Goal: Task Accomplishment & Management: Manage account settings

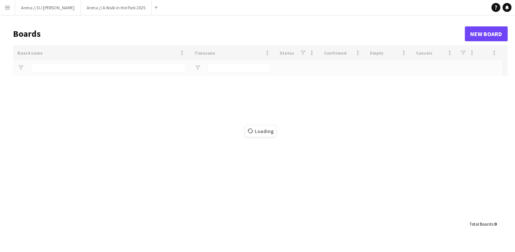
type input "*****"
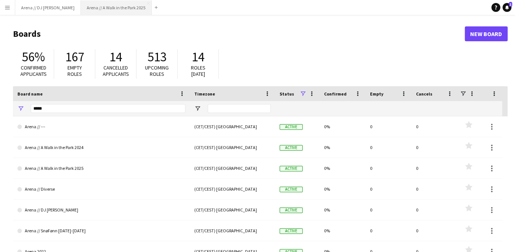
click at [91, 14] on button "Arena // A Walk in the Park 2025 Close" at bounding box center [116, 7] width 71 height 14
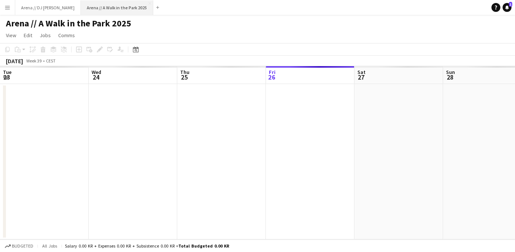
scroll to position [0, 177]
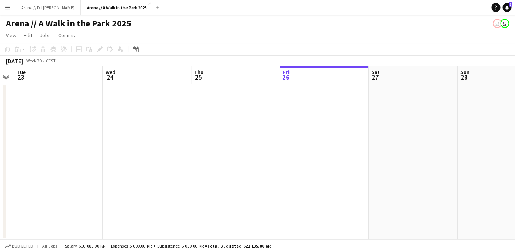
drag, startPoint x: 251, startPoint y: 125, endPoint x: 516, endPoint y: 125, distance: 264.9
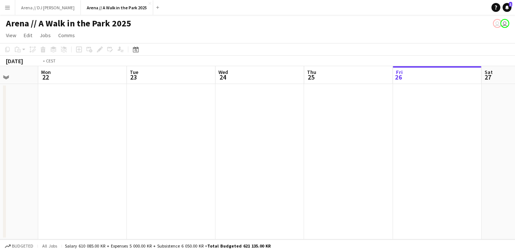
drag, startPoint x: 201, startPoint y: 127, endPoint x: 403, endPoint y: 127, distance: 201.5
click at [403, 127] on app-calendar-viewport "Sat 20 1/1 1 Job Sun 21 Mon 22 Tue 23 Wed 24 Thu 25 Fri 26 Sat 27 Sun 28 Mon 29…" at bounding box center [257, 152] width 515 height 173
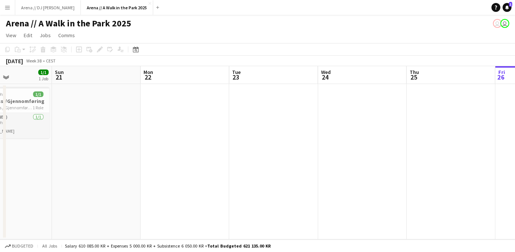
drag, startPoint x: 182, startPoint y: 121, endPoint x: 409, endPoint y: 123, distance: 226.7
click at [397, 122] on app-calendar-viewport "Thu 18 Fri 19 Sat 20 1/1 1 Job Sun 21 Mon 22 Tue 23 Wed 24 Thu 25 Fri 26 Sat 27…" at bounding box center [257, 152] width 515 height 173
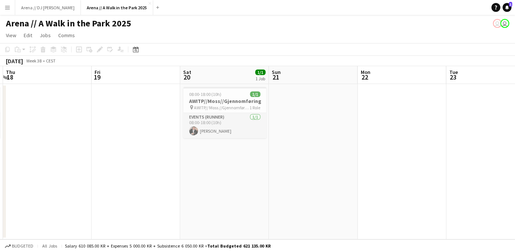
drag, startPoint x: 137, startPoint y: 112, endPoint x: 344, endPoint y: 104, distance: 207.2
click at [341, 104] on app-calendar-viewport "Tue 16 Wed 17 1/1 1 Job Thu 18 Fri 19 Sat 20 1/1 1 Job Sun 21 Mon 22 Tue 23 Wed…" at bounding box center [257, 152] width 515 height 173
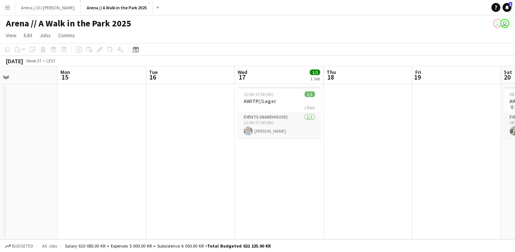
drag, startPoint x: 48, startPoint y: 119, endPoint x: 306, endPoint y: 123, distance: 258.2
click at [301, 123] on app-calendar-viewport "Fri 12 Sat 13 Sun 14 Mon 15 Tue 16 Wed 17 1/1 1 Job Thu 18 Fri 19 Sat 20 1/1 1 …" at bounding box center [257, 152] width 515 height 173
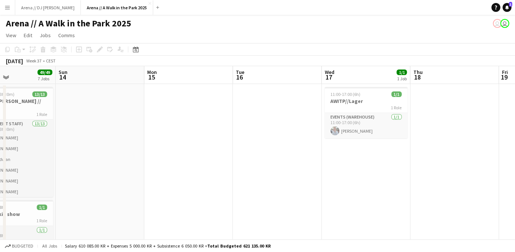
drag, startPoint x: 82, startPoint y: 83, endPoint x: 230, endPoint y: 96, distance: 148.3
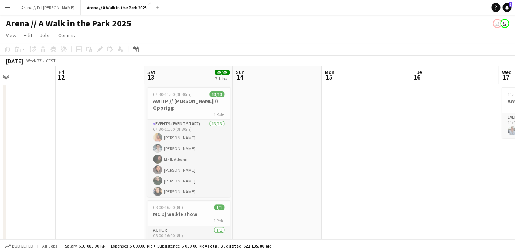
scroll to position [0, 206]
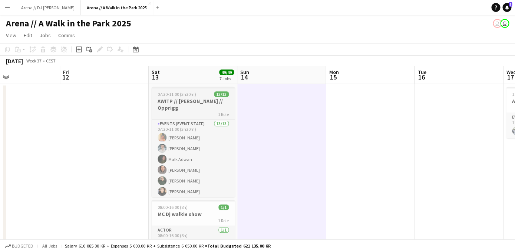
click at [192, 111] on div "1 Role" at bounding box center [193, 114] width 83 height 6
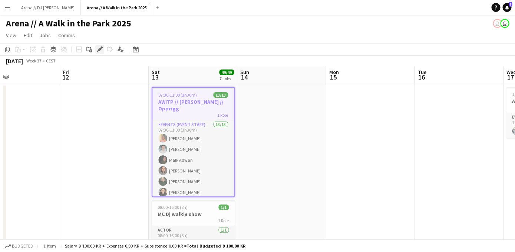
click at [102, 49] on icon "Edit" at bounding box center [100, 49] width 6 height 6
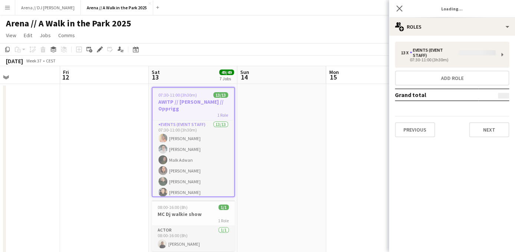
type input "*******"
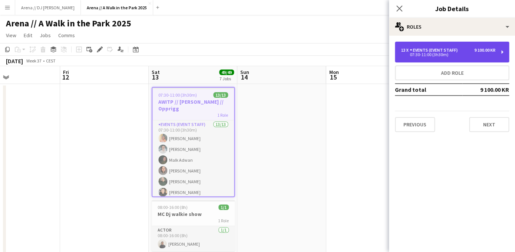
click at [436, 54] on div "07:30-11:00 (3h30m)" at bounding box center [448, 55] width 95 height 4
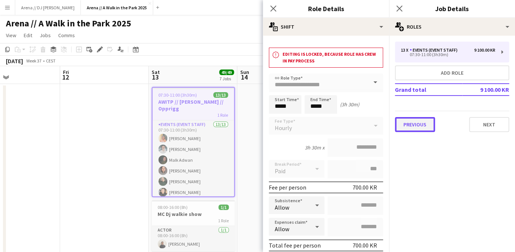
click at [416, 122] on button "Previous" at bounding box center [415, 124] width 40 height 15
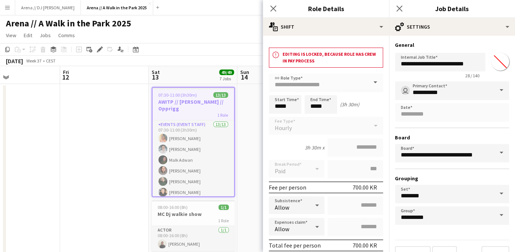
scroll to position [16, 0]
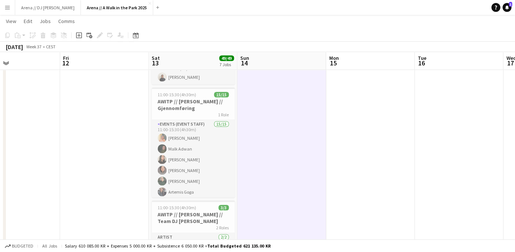
scroll to position [175, 0]
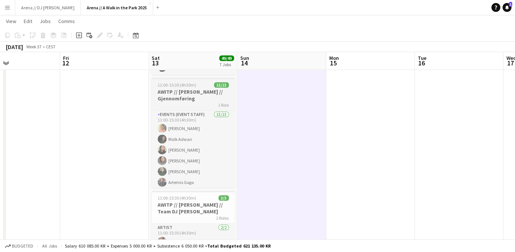
click at [203, 95] on h3 "AWITP // [PERSON_NAME] // Gjennomføring" at bounding box center [193, 94] width 83 height 13
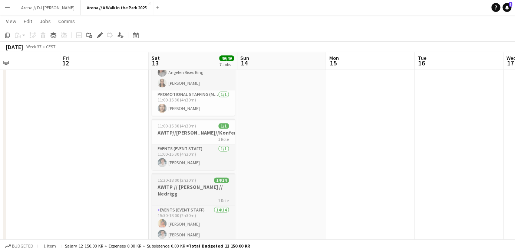
scroll to position [0, 206]
click at [197, 183] on div "15:30-18:00 (2h30m) 14/14" at bounding box center [192, 180] width 83 height 6
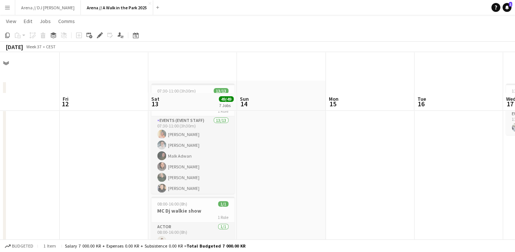
scroll to position [0, 0]
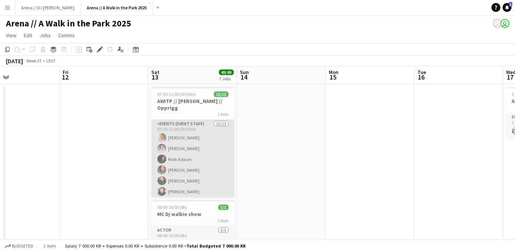
click at [211, 162] on app-card-role "Events (Event Staff) 13/13 07:30-11:00 (3h30m) [PERSON_NAME] [PERSON_NAME] [PER…" at bounding box center [192, 196] width 83 height 154
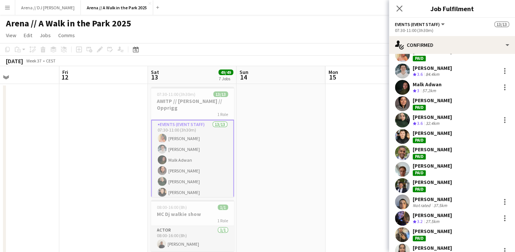
scroll to position [56, 0]
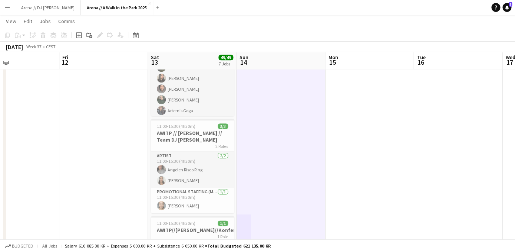
scroll to position [248, 0]
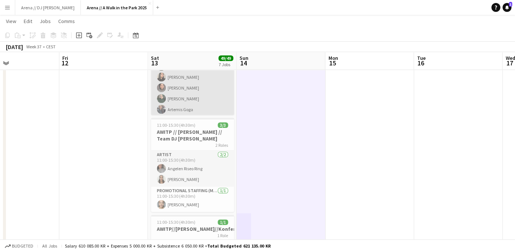
click at [192, 94] on app-card-role "Events (Event Staff) 15/15 11:00-15:30 (4h30m) [PERSON_NAME] Adwan [PERSON_NAME…" at bounding box center [192, 125] width 83 height 176
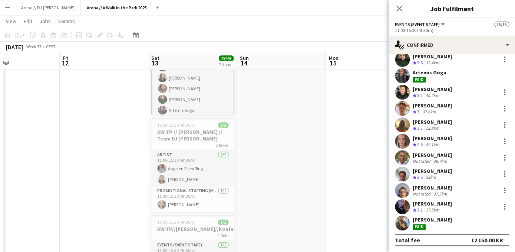
scroll to position [75, 0]
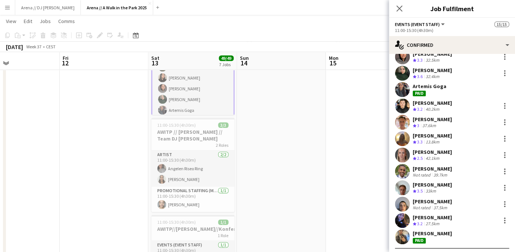
click at [423, 116] on div "[PERSON_NAME] Crew rating 3 37.6km" at bounding box center [452, 122] width 126 height 15
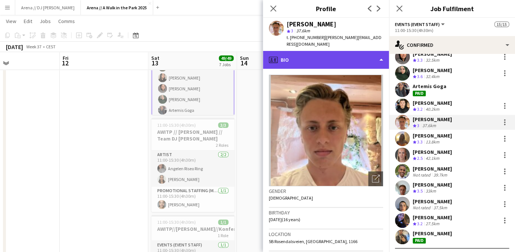
click at [332, 53] on div "profile Bio" at bounding box center [326, 60] width 126 height 18
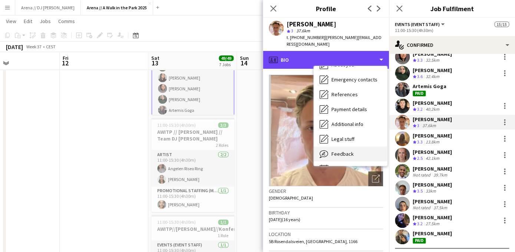
scroll to position [70, 0]
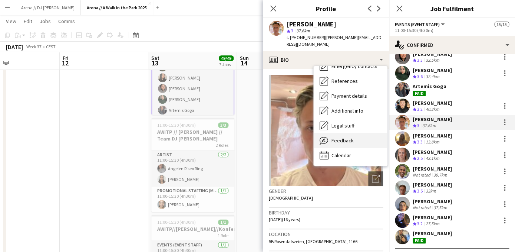
click at [361, 148] on div "Calendar Calendar" at bounding box center [350, 155] width 73 height 15
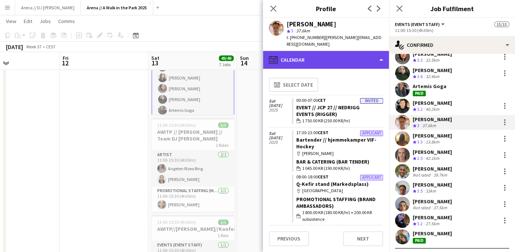
click at [358, 55] on div "calendar-full Calendar" at bounding box center [326, 60] width 126 height 18
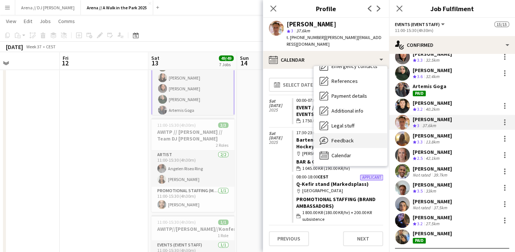
click at [338, 137] on span "Feedback" at bounding box center [343, 140] width 22 height 7
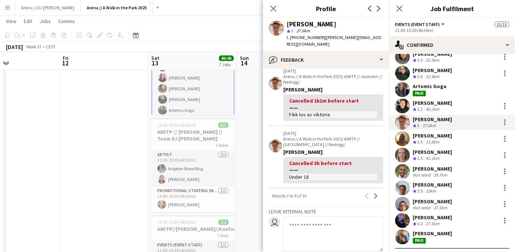
scroll to position [322, 0]
click at [374, 193] on app-icon "Next" at bounding box center [375, 195] width 5 height 5
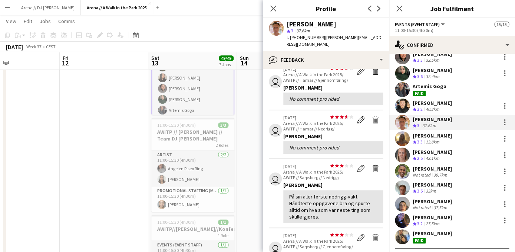
scroll to position [264, 0]
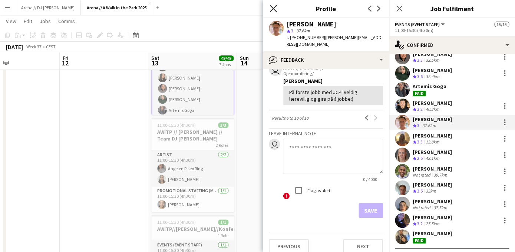
click at [272, 11] on icon "Close pop-in" at bounding box center [273, 8] width 7 height 7
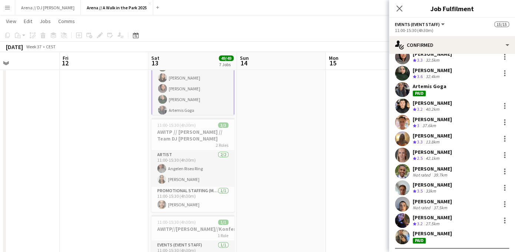
click at [429, 72] on div "[PERSON_NAME]" at bounding box center [432, 70] width 39 height 7
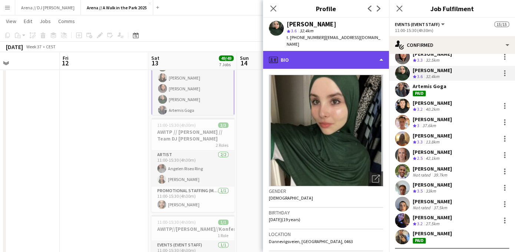
click at [351, 52] on div "profile Bio" at bounding box center [326, 60] width 126 height 18
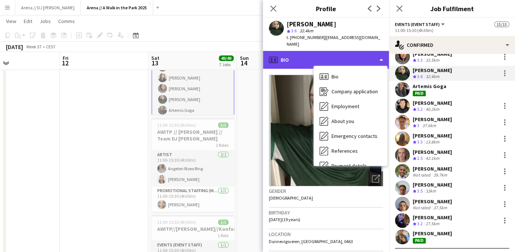
scroll to position [70, 0]
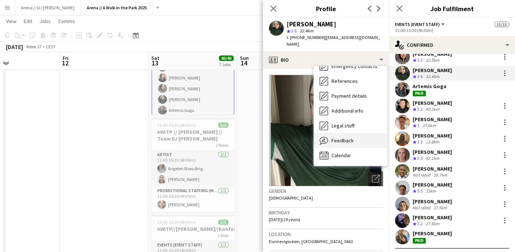
click at [355, 135] on div "Feedback Feedback" at bounding box center [350, 140] width 73 height 15
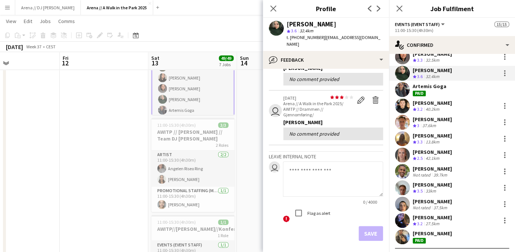
scroll to position [283, 0]
click at [247, 85] on app-date-cell at bounding box center [281, 154] width 89 height 639
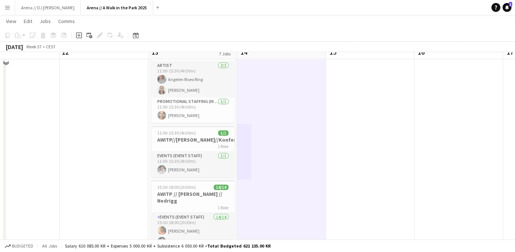
scroll to position [340, 0]
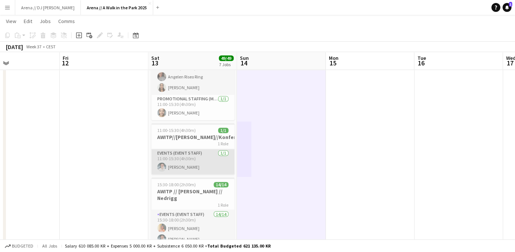
click at [194, 165] on app-card-role "Events (Event Staff) [DATE] 11:00-15:30 (4h30m) [PERSON_NAME]" at bounding box center [192, 161] width 83 height 25
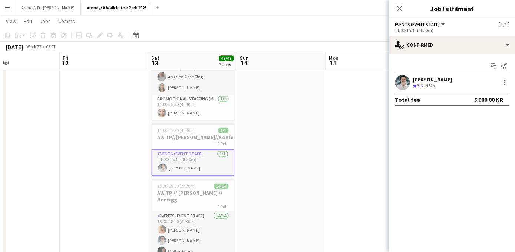
drag, startPoint x: 473, startPoint y: 98, endPoint x: 492, endPoint y: 100, distance: 19.4
click at [492, 100] on div "5 000.00 KR" at bounding box center [489, 99] width 29 height 7
click at [368, 113] on app-date-cell at bounding box center [370, 62] width 89 height 639
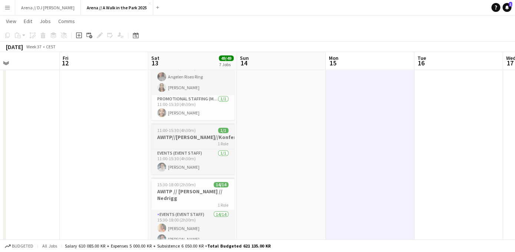
click at [184, 140] on h3 "AWITP//[PERSON_NAME]//Konferansier" at bounding box center [192, 137] width 83 height 7
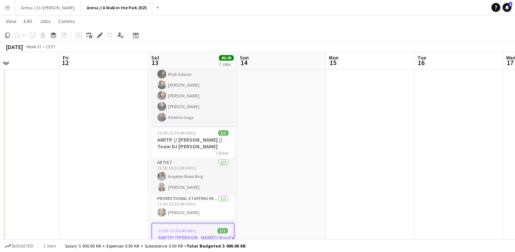
scroll to position [240, 0]
click at [198, 143] on h3 "AWITP // [PERSON_NAME] // Team DJ [PERSON_NAME]" at bounding box center [192, 143] width 83 height 13
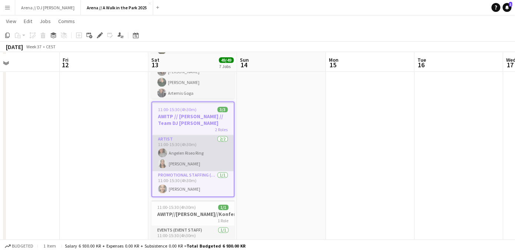
scroll to position [267, 0]
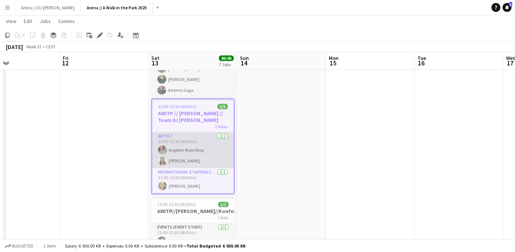
click at [204, 148] on app-card-role "Artist [DATE] 11:00-15:30 (4h30m) [PERSON_NAME] Ring [PERSON_NAME]" at bounding box center [193, 150] width 82 height 36
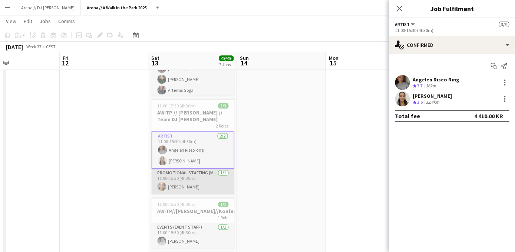
click at [201, 181] on app-card-role "Promotional Staffing (Mascot) [DATE] 11:00-15:30 (4h30m) [PERSON_NAME]" at bounding box center [192, 180] width 83 height 25
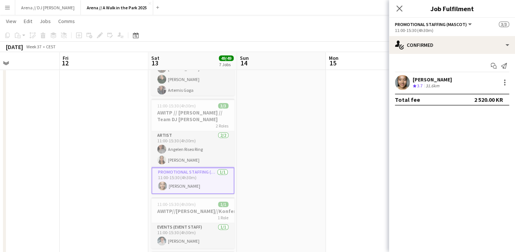
click at [285, 148] on app-date-cell at bounding box center [281, 135] width 89 height 639
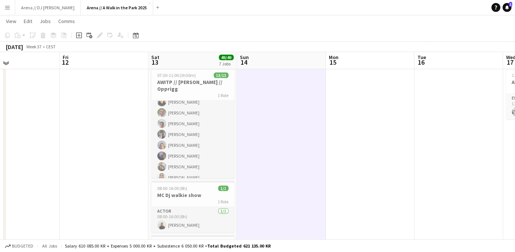
scroll to position [0, 206]
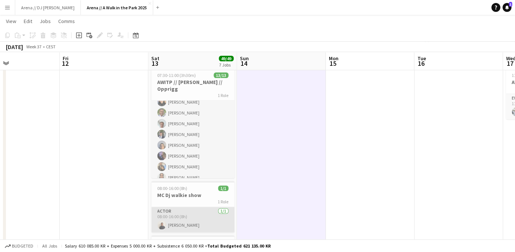
click at [177, 224] on app-card-role "Actor [DATE] 08:00-16:00 (8h) [PERSON_NAME]" at bounding box center [192, 219] width 83 height 25
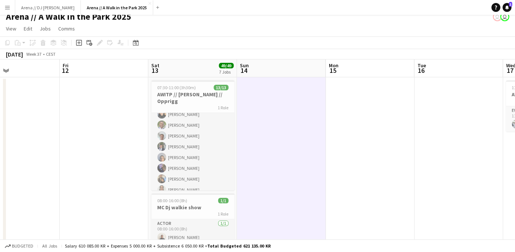
scroll to position [0, 0]
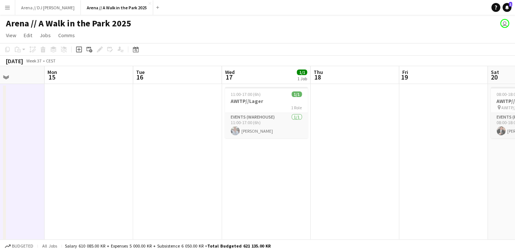
drag, startPoint x: 369, startPoint y: 165, endPoint x: 71, endPoint y: 129, distance: 300.1
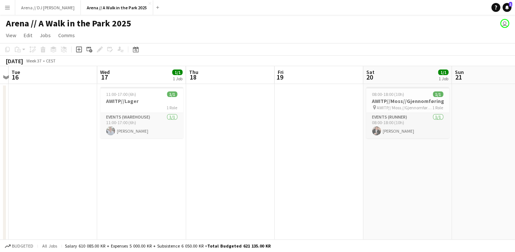
drag, startPoint x: 349, startPoint y: 189, endPoint x: 150, endPoint y: 160, distance: 201.3
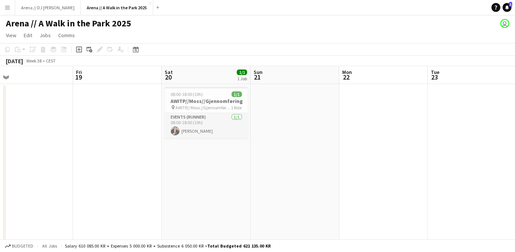
drag, startPoint x: 347, startPoint y: 190, endPoint x: 133, endPoint y: 177, distance: 214.5
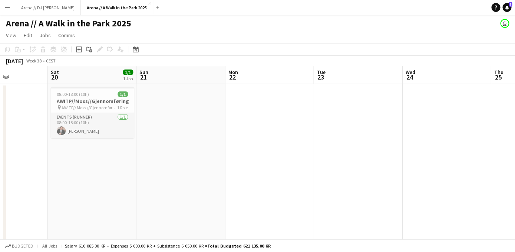
drag, startPoint x: 367, startPoint y: 209, endPoint x: 108, endPoint y: 195, distance: 259.7
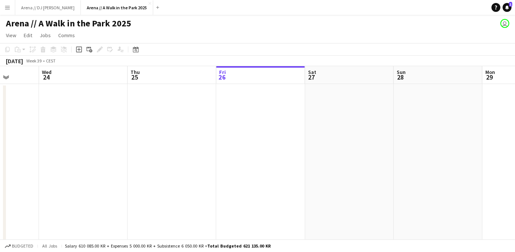
drag, startPoint x: 343, startPoint y: 222, endPoint x: 157, endPoint y: 207, distance: 186.4
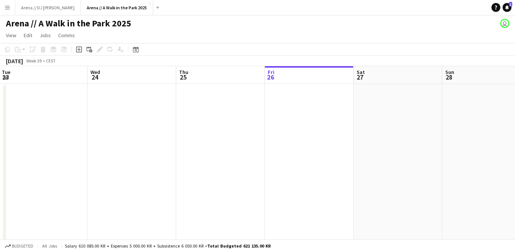
drag, startPoint x: 398, startPoint y: 204, endPoint x: 187, endPoint y: 200, distance: 211.1
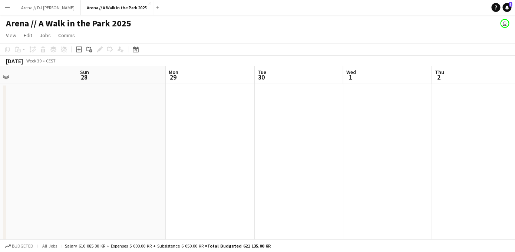
drag, startPoint x: 326, startPoint y: 173, endPoint x: -18, endPoint y: 147, distance: 344.9
drag, startPoint x: 275, startPoint y: 164, endPoint x: -18, endPoint y: 161, distance: 293.1
drag, startPoint x: 303, startPoint y: 177, endPoint x: -18, endPoint y: 175, distance: 321.7
drag, startPoint x: 329, startPoint y: 179, endPoint x: 34, endPoint y: 160, distance: 295.6
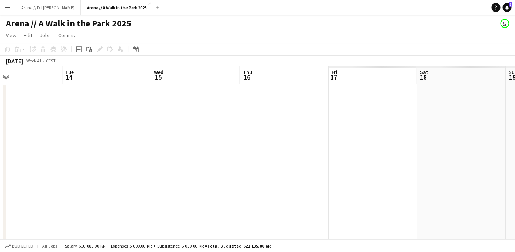
drag, startPoint x: 261, startPoint y: 160, endPoint x: 45, endPoint y: 151, distance: 216.8
drag, startPoint x: 397, startPoint y: 139, endPoint x: 183, endPoint y: 139, distance: 213.3
drag, startPoint x: 244, startPoint y: 138, endPoint x: 182, endPoint y: 137, distance: 62.0
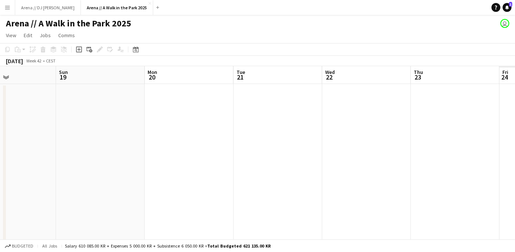
drag, startPoint x: 444, startPoint y: 151, endPoint x: 232, endPoint y: 151, distance: 212.6
drag, startPoint x: 506, startPoint y: 153, endPoint x: 282, endPoint y: 153, distance: 224.1
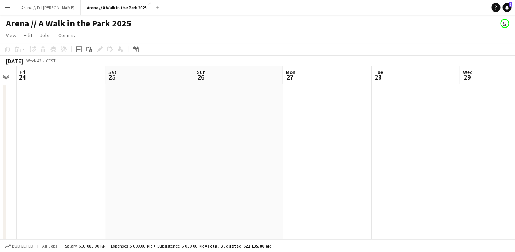
drag, startPoint x: 485, startPoint y: 173, endPoint x: 263, endPoint y: 173, distance: 221.9
drag, startPoint x: 426, startPoint y: 188, endPoint x: 253, endPoint y: 174, distance: 173.5
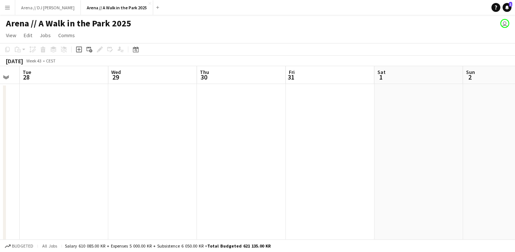
scroll to position [0, 247]
drag, startPoint x: 361, startPoint y: 172, endPoint x: 139, endPoint y: 145, distance: 223.4
drag, startPoint x: 430, startPoint y: 128, endPoint x: 190, endPoint y: 103, distance: 241.8
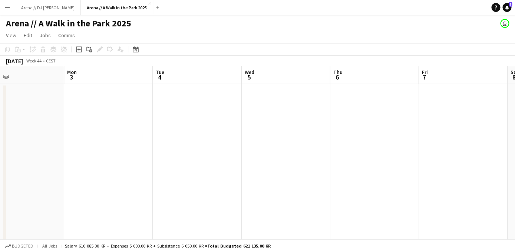
drag, startPoint x: 351, startPoint y: 133, endPoint x: 212, endPoint y: 133, distance: 139.5
drag, startPoint x: 463, startPoint y: 156, endPoint x: 269, endPoint y: 155, distance: 194.0
drag, startPoint x: 398, startPoint y: 182, endPoint x: 193, endPoint y: 178, distance: 204.8
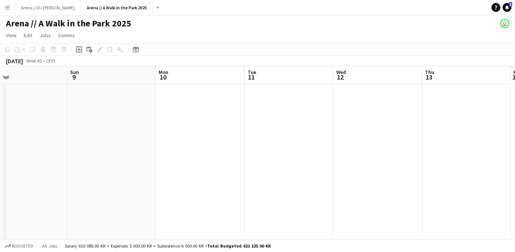
drag, startPoint x: 363, startPoint y: 183, endPoint x: 106, endPoint y: 162, distance: 257.2
drag, startPoint x: 358, startPoint y: 158, endPoint x: 189, endPoint y: 150, distance: 169.3
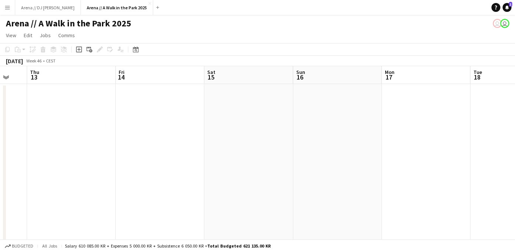
drag, startPoint x: 433, startPoint y: 152, endPoint x: 152, endPoint y: 151, distance: 280.8
drag, startPoint x: 454, startPoint y: 139, endPoint x: 113, endPoint y: 139, distance: 341.7
drag, startPoint x: 349, startPoint y: 144, endPoint x: 158, endPoint y: 144, distance: 190.7
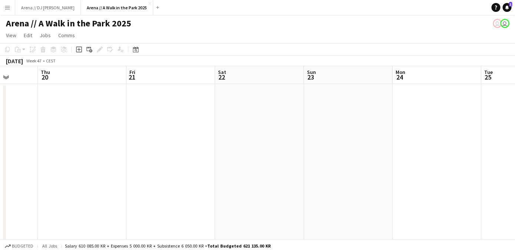
drag, startPoint x: 280, startPoint y: 163, endPoint x: 186, endPoint y: 163, distance: 94.2
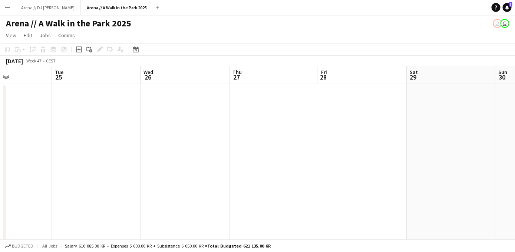
drag, startPoint x: 433, startPoint y: 170, endPoint x: 252, endPoint y: 162, distance: 181.2
drag, startPoint x: 431, startPoint y: 168, endPoint x: 269, endPoint y: 169, distance: 162.1
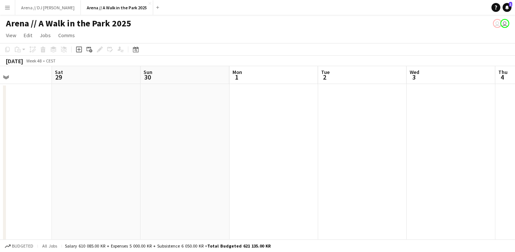
drag
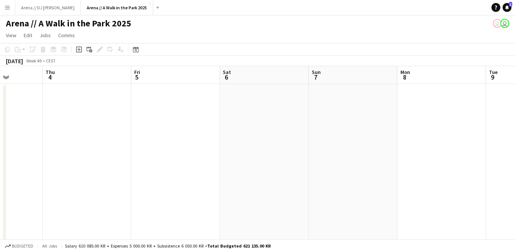
scroll to position [0, 224]
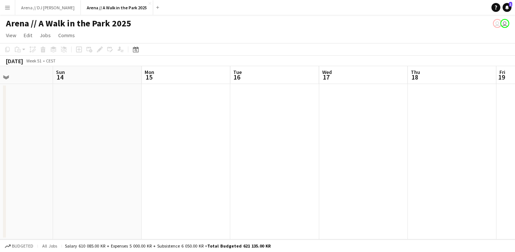
drag, startPoint x: 111, startPoint y: 145, endPoint x: 327, endPoint y: 143, distance: 216.3
click at [324, 145] on app-calendar-viewport "Thu 11 Fri 12 Sat 13 Sun 14 Mon 15 Tue 16 Wed 17 Thu 18 Fri 19 Sat 20 Sun 21" at bounding box center [257, 152] width 515 height 173
drag, startPoint x: 212, startPoint y: 155, endPoint x: 516, endPoint y: 141, distance: 304.2
drag, startPoint x: 57, startPoint y: 150, endPoint x: 402, endPoint y: 149, distance: 345.0
click at [401, 149] on app-calendar-viewport "Sat 6 Sun 7 Mon 8 Tue 9 Wed 10 Thu 11 Fri 12 Sat 13 Sun 14 Mon 15 Tue 16" at bounding box center [257, 152] width 515 height 173
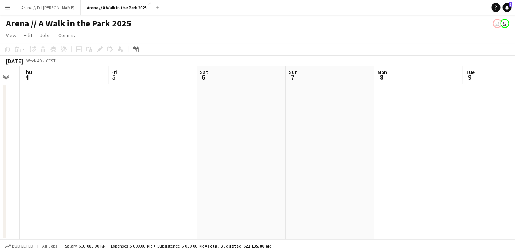
drag, startPoint x: 141, startPoint y: 154, endPoint x: 431, endPoint y: 155, distance: 290.5
click at [423, 154] on app-calendar-viewport "Mon 1 Tue 2 Wed 3 Thu 4 Fri 5 Sat 6 Sun 7 Mon 8 Tue 9 Wed 10 Thu 11" at bounding box center [257, 152] width 515 height 173
drag, startPoint x: 39, startPoint y: 141, endPoint x: 378, endPoint y: 128, distance: 340.1
click at [378, 128] on app-calendar-viewport "Sun 30 Mon 1 Tue 2 Wed 3 Thu 4 Fri 5 Sat 6 Sun 7 Mon 8 Tue 9 Wed 10" at bounding box center [257, 152] width 515 height 173
drag, startPoint x: 164, startPoint y: 122, endPoint x: 476, endPoint y: 122, distance: 311.3
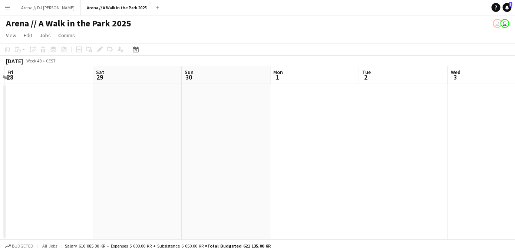
click at [473, 122] on app-calendar-viewport "Wed 26 Thu 27 Fri 28 Sat 29 Sun 30 Mon 1 Tue 2 Wed 3 Thu 4 Fri 5 Sat 6" at bounding box center [257, 152] width 515 height 173
drag, startPoint x: 114, startPoint y: 131, endPoint x: 395, endPoint y: 130, distance: 280.8
click at [394, 132] on app-calendar-viewport "Sun 23 Mon 24 Tue 25 Wed 26 Thu 27 Fri 28 Sat 29 Sun 30 Mon 1 Tue 2 Wed 3" at bounding box center [257, 152] width 515 height 173
drag, startPoint x: 75, startPoint y: 142, endPoint x: 365, endPoint y: 145, distance: 290.1
click at [365, 145] on app-calendar-viewport "Mon 17 Tue 18 Wed 19 Thu 20 Fri 21 Sat 22 Sun 23 Mon 24 Tue 25 Wed 26 Thu 27" at bounding box center [257, 152] width 515 height 173
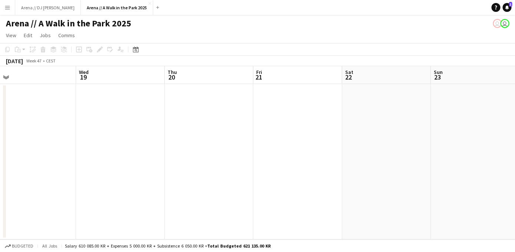
drag, startPoint x: 90, startPoint y: 123, endPoint x: 347, endPoint y: 127, distance: 256.4
click at [347, 127] on app-calendar-viewport "Sun 16 Mon 17 Tue 18 Wed 19 Thu 20 Fri 21 Sat 22 Sun 23 Mon 24 Tue 25 Wed 26" at bounding box center [257, 152] width 515 height 173
drag, startPoint x: 258, startPoint y: 160, endPoint x: 363, endPoint y: 161, distance: 105.4
click at [363, 161] on app-calendar-viewport "Thu 13 Fri 14 Sat 15 Sun 16 Mon 17 Tue 18 Wed 19 Thu 20 Fri 21 Sat 22 Sun 23" at bounding box center [257, 152] width 515 height 173
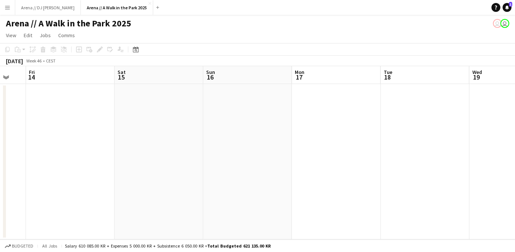
scroll to position [0, 158]
drag, startPoint x: 107, startPoint y: 145, endPoint x: 339, endPoint y: 154, distance: 231.7
click at [338, 154] on app-calendar-viewport "Wed 12 Thu 13 Fri 14 Sat 15 Sun 16 Mon 17 Tue 18 Wed 19 Thu 20 Fri 21 Sat 22" at bounding box center [257, 152] width 515 height 173
drag, startPoint x: 87, startPoint y: 136, endPoint x: 271, endPoint y: 144, distance: 184.2
click at [271, 144] on app-calendar-viewport "Sun 9 Mon 10 Tue 11 Wed 12 Thu 13 Fri 14 Sat 15 Sun 16 Mon 17 Tue 18 Wed 19" at bounding box center [257, 152] width 515 height 173
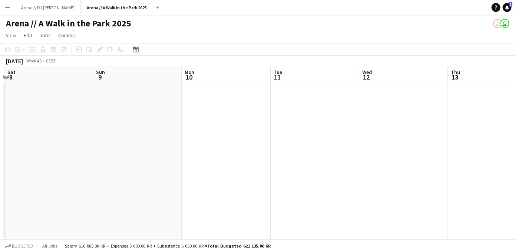
drag, startPoint x: 108, startPoint y: 138, endPoint x: 332, endPoint y: 150, distance: 224.0
click at [330, 149] on app-calendar-viewport "Wed 5 Thu 6 Fri 7 Sat 8 Sun 9 Mon 10 Tue 11 Wed 12 Thu 13 Fri 14 Sat 15" at bounding box center [257, 152] width 515 height 173
drag, startPoint x: 95, startPoint y: 119, endPoint x: 283, endPoint y: 124, distance: 187.8
click at [283, 124] on app-calendar-viewport "Mon 3 Tue 4 Wed 5 Thu 6 Fri 7 Sat 8 Sun 9 Mon 10 Tue 11 Wed 12 Thu 13" at bounding box center [257, 152] width 515 height 173
drag, startPoint x: 46, startPoint y: 122, endPoint x: 287, endPoint y: 131, distance: 241.3
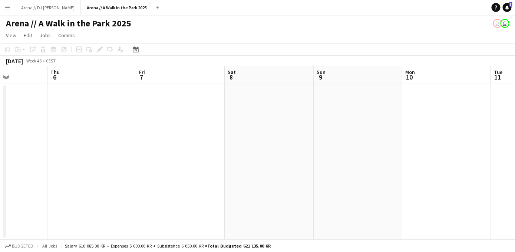
click at [286, 131] on app-calendar-viewport "Mon 3 Tue 4 Wed 5 Thu 6 Fri 7 Sat 8 Sun 9 Mon 10 Tue 11 Wed 12 Thu 13" at bounding box center [257, 152] width 515 height 173
drag, startPoint x: 148, startPoint y: 134, endPoint x: 362, endPoint y: 147, distance: 214.8
click at [360, 147] on app-calendar-viewport "Thu 30 Fri 31 Sat 1 Sun 2 Mon 3 Tue 4 Wed 5 Thu 6 Fri 7 Sat 8 Sun 9" at bounding box center [257, 152] width 515 height 173
drag, startPoint x: 183, startPoint y: 102, endPoint x: 303, endPoint y: 114, distance: 120.8
click at [302, 114] on app-calendar-viewport "Tue 28 Wed 29 Thu 30 Fri 31 Sat 1 Sun 2 Mon 3 Tue 4 Wed 5 Thu 6 Fri 7" at bounding box center [257, 152] width 515 height 173
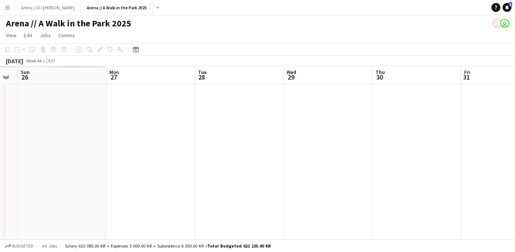
drag, startPoint x: 24, startPoint y: 134, endPoint x: 230, endPoint y: 134, distance: 205.9
click at [229, 135] on app-calendar-viewport "Fri 24 Sat 25 Sun 26 Mon 27 Tue 28 Wed 29 Thu 30 Fri 31 Sat 1 Sun 2 Mon 3" at bounding box center [257, 152] width 515 height 173
drag, startPoint x: 16, startPoint y: 131, endPoint x: 328, endPoint y: 160, distance: 313.4
click at [328, 160] on app-calendar-viewport "Fri 24 Sat 25 Sun 26 Mon 27 Tue 28 Wed 29 Thu 30 Fri 31 Sat 1 Sun 2 Mon 3" at bounding box center [257, 152] width 515 height 173
drag, startPoint x: 152, startPoint y: 131, endPoint x: 404, endPoint y: 147, distance: 252.7
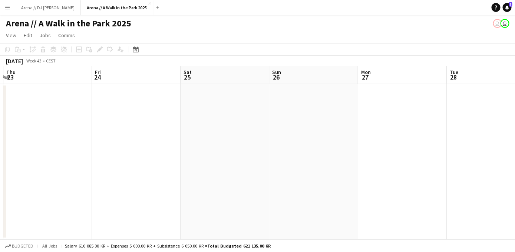
click at [403, 148] on app-calendar-viewport "Tue 21 Wed 22 Thu 23 Fri 24 Sat 25 Sun 26 Mon 27 Tue 28 Wed 29 Thu 30 Fri 31" at bounding box center [257, 152] width 515 height 173
drag, startPoint x: 115, startPoint y: 127, endPoint x: 392, endPoint y: 128, distance: 277.1
click at [391, 128] on app-calendar-viewport "Wed 15 Thu 16 Fri 17 Sat 18 Sun 19 Mon 20 Tue 21 Wed 22 Thu 23 Fri 24 Sat 25" at bounding box center [257, 152] width 515 height 173
drag, startPoint x: 89, startPoint y: 122, endPoint x: 399, endPoint y: 125, distance: 309.8
click at [398, 125] on app-calendar-viewport "Wed 15 Thu 16 Fri 17 Sat 18 Sun 19 Mon 20 Tue 21 Wed 22 Thu 23 Fri 24 Sat 25" at bounding box center [257, 152] width 515 height 173
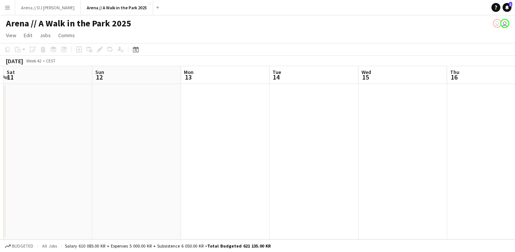
drag, startPoint x: 73, startPoint y: 126, endPoint x: 372, endPoint y: 130, distance: 299.4
click at [378, 130] on app-calendar-viewport "Thu 9 Fri 10 Sat 11 Sun 12 Mon 13 Tue 14 Wed 15 Thu 16 Fri 17 Sat 18 Sun 19" at bounding box center [257, 152] width 515 height 173
drag, startPoint x: 69, startPoint y: 131, endPoint x: 447, endPoint y: 121, distance: 378.2
click at [444, 124] on app-calendar-viewport "Wed 8 Thu 9 Fri 10 Sat 11 Sun 12 Mon 13 Tue 14 Wed 15 Thu 16 Fri 17 Sat 18" at bounding box center [257, 152] width 515 height 173
drag, startPoint x: 154, startPoint y: 114, endPoint x: 413, endPoint y: 117, distance: 258.6
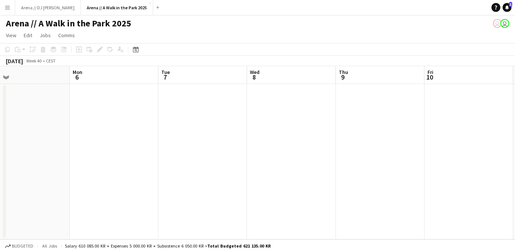
click at [418, 117] on app-calendar-viewport "Fri 3 Sat 4 Sun 5 Mon 6 Tue 7 Wed 8 Thu 9 Fri 10 Sat 11 Sun 12 Mon 13" at bounding box center [257, 152] width 515 height 173
drag, startPoint x: 137, startPoint y: 133, endPoint x: 406, endPoint y: 133, distance: 269.0
click at [408, 133] on app-calendar-viewport "Sun 28 Mon 29 Tue 30 Wed 1 Thu 2 Fri 3 Sat 4 Sun 5 Mon 6 Tue 7 Wed 8" at bounding box center [257, 152] width 515 height 173
drag, startPoint x: 139, startPoint y: 163, endPoint x: 393, endPoint y: 159, distance: 253.8
click at [382, 163] on app-calendar-viewport "Sat 27 Sun 28 Mon 29 Tue 30 Wed 1 Thu 2 Fri 3 Sat 4 Sun 5 Mon 6 Tue 7" at bounding box center [257, 152] width 515 height 173
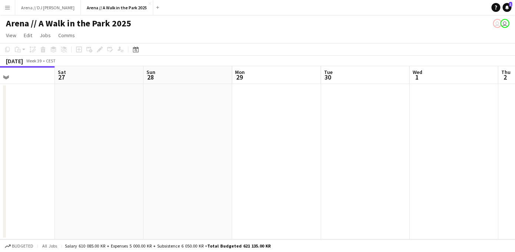
drag, startPoint x: 201, startPoint y: 150, endPoint x: 342, endPoint y: 162, distance: 141.6
click at [341, 163] on app-calendar-viewport "Wed 24 Thu 25 Fri 26 Sat 27 Sun 28 Mon 29 Tue 30 Wed 1 Thu 2 Fri 3 Sat 4" at bounding box center [257, 152] width 515 height 173
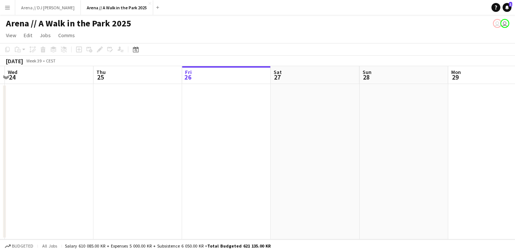
drag, startPoint x: 155, startPoint y: 159, endPoint x: 387, endPoint y: 159, distance: 231.9
click at [385, 159] on app-calendar-viewport "Mon 22 Tue 23 Wed 24 Thu 25 Fri 26 Sat 27 Sun 28 Mon 29 Tue 30 Wed 1 Thu 2" at bounding box center [257, 152] width 515 height 173
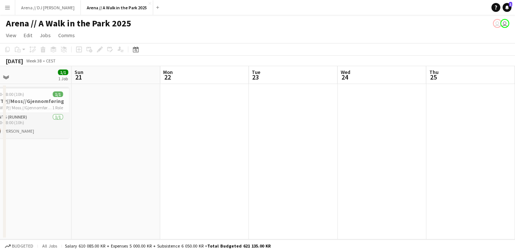
drag, startPoint x: 263, startPoint y: 145, endPoint x: 516, endPoint y: 146, distance: 253.0
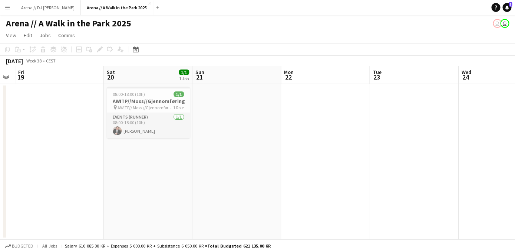
click at [372, 148] on app-calendar-viewport "Wed 17 1/1 1 Job Thu 18 Fri 19 Sat 20 1/1 1 Job Sun 21 Mon 22 Tue 23 Wed 24 Thu…" at bounding box center [257, 152] width 515 height 173
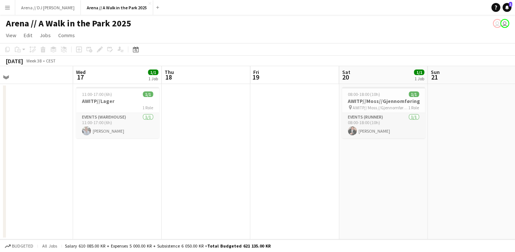
click at [317, 145] on app-calendar-viewport "Sun 14 Mon 15 Tue 16 Wed 17 1/1 1 Job Thu 18 Fri 19 Sat 20 1/1 1 Job Sun 21 Mon…" at bounding box center [257, 152] width 515 height 173
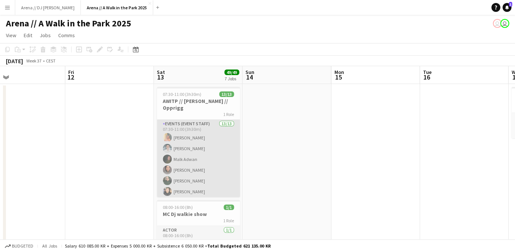
click at [197, 168] on app-card-role "Events (Event Staff) 13/13 07:30-11:00 (3h30m) [PERSON_NAME] [PERSON_NAME] [PER…" at bounding box center [198, 196] width 83 height 154
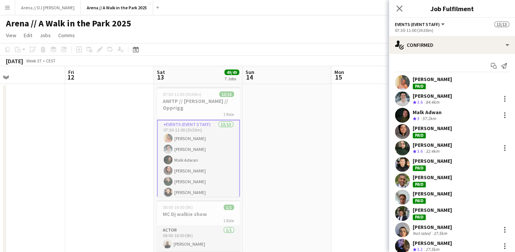
scroll to position [56, 0]
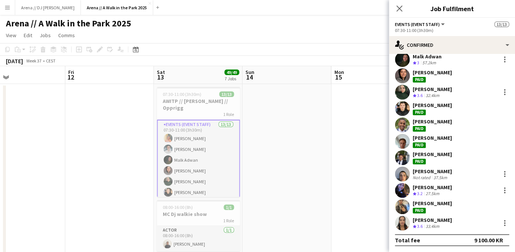
click at [433, 206] on div "[PERSON_NAME]" at bounding box center [432, 203] width 39 height 7
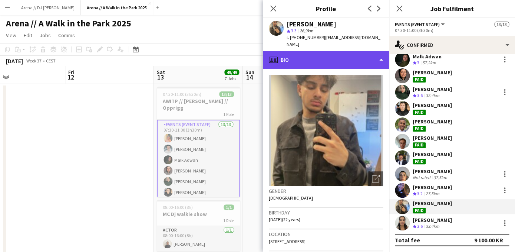
click at [329, 56] on div "profile Bio" at bounding box center [326, 60] width 126 height 18
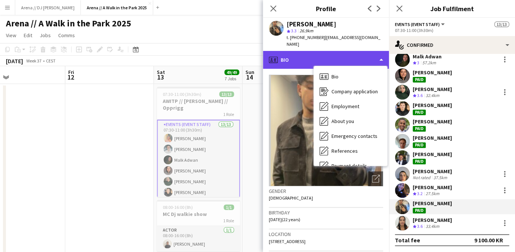
scroll to position [70, 0]
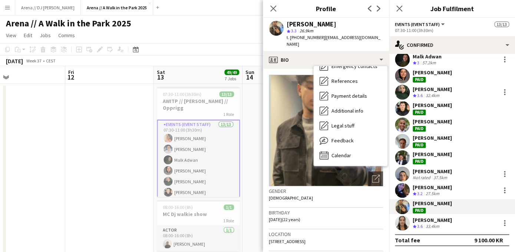
click at [449, 177] on div "Not rated 37.5km" at bounding box center [432, 177] width 39 height 6
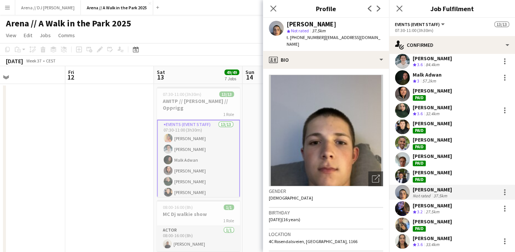
scroll to position [36, 0]
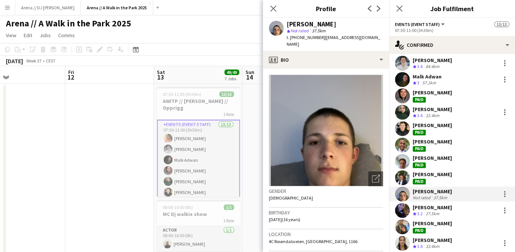
click at [435, 142] on div "[PERSON_NAME]" at bounding box center [432, 141] width 39 height 7
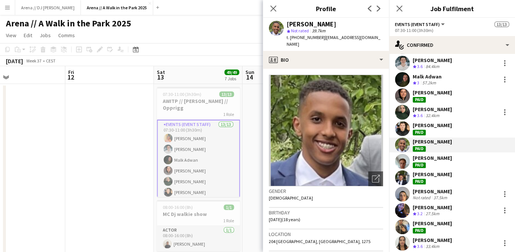
click at [446, 109] on div "[PERSON_NAME]" at bounding box center [432, 109] width 39 height 7
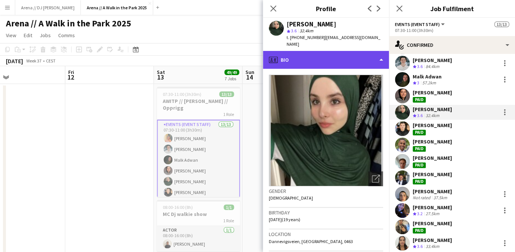
click at [344, 53] on div "profile Bio" at bounding box center [326, 60] width 126 height 18
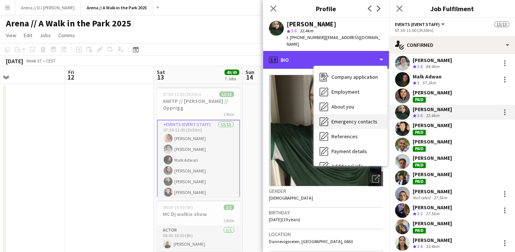
scroll to position [65, 0]
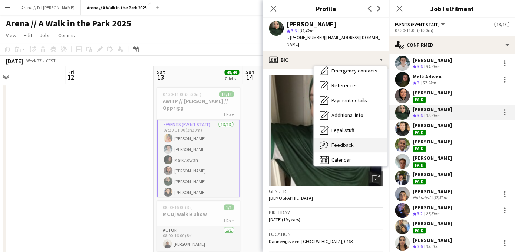
click at [352, 141] on span "Feedback" at bounding box center [343, 144] width 22 height 7
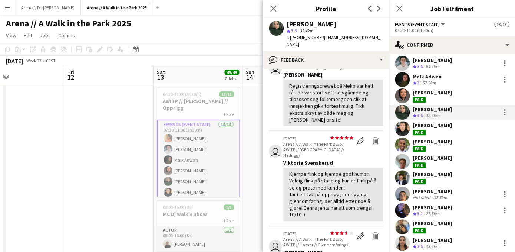
scroll to position [53, 0]
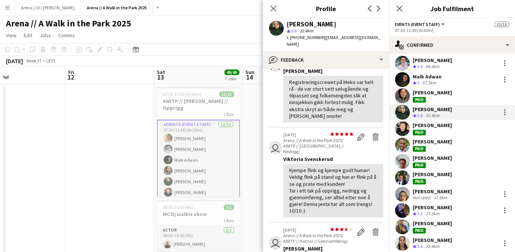
click at [446, 128] on div "[PERSON_NAME]" at bounding box center [432, 125] width 39 height 7
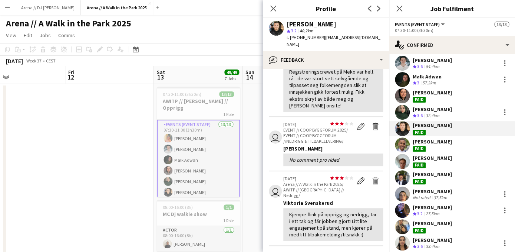
scroll to position [82, 0]
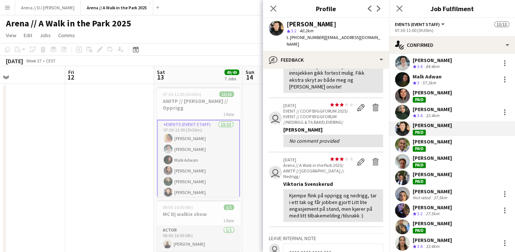
click at [436, 193] on div "[PERSON_NAME]" at bounding box center [432, 191] width 39 height 7
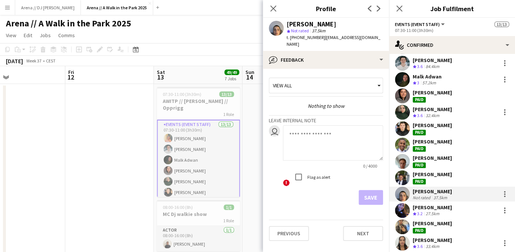
click at [439, 211] on div "27.5km" at bounding box center [432, 213] width 17 height 6
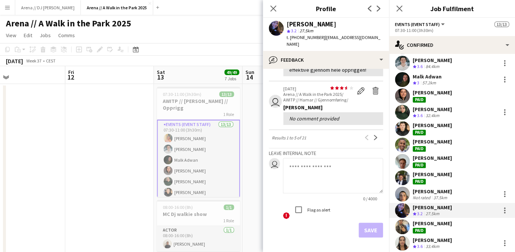
scroll to position [233, 0]
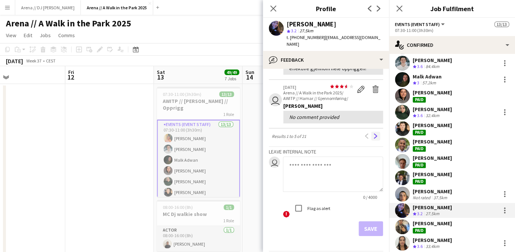
click at [375, 133] on app-icon "Next" at bounding box center [375, 135] width 5 height 5
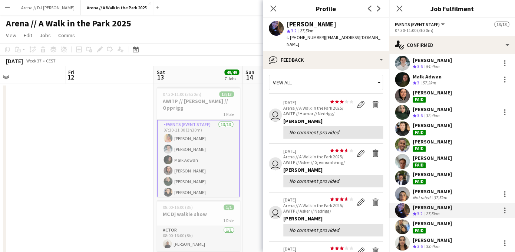
scroll to position [0, 0]
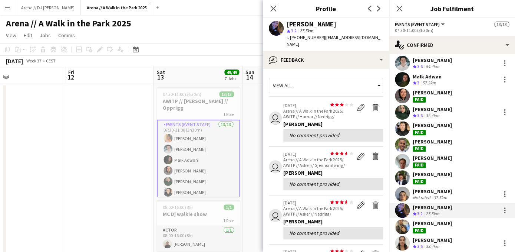
click at [431, 229] on div "[PERSON_NAME]" at bounding box center [432, 226] width 39 height 13
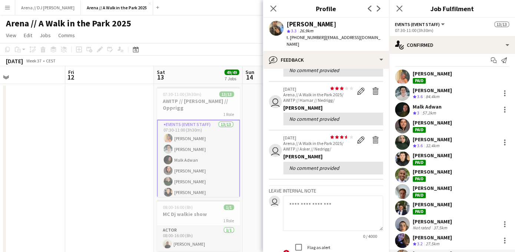
scroll to position [3, 0]
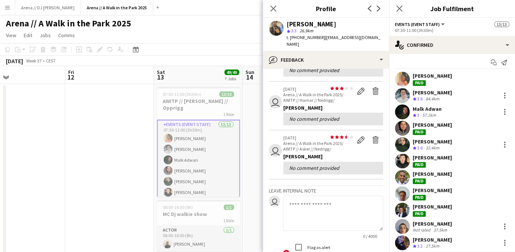
click at [437, 94] on div "[PERSON_NAME]" at bounding box center [432, 92] width 39 height 7
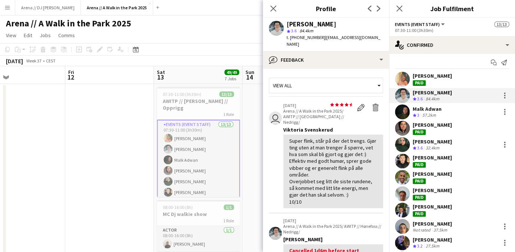
click at [439, 75] on div "[PERSON_NAME]" at bounding box center [432, 75] width 39 height 7
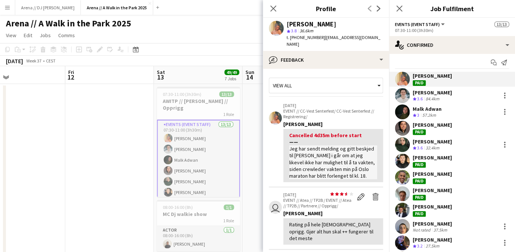
click at [418, 99] on span "3.6" at bounding box center [420, 99] width 6 height 6
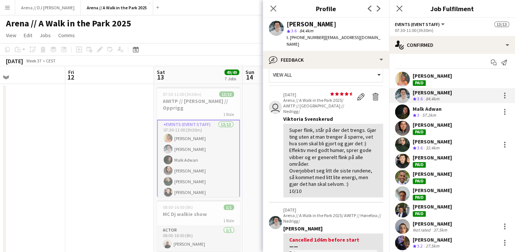
scroll to position [12, 0]
drag, startPoint x: 290, startPoint y: 158, endPoint x: 370, endPoint y: 170, distance: 80.7
click at [370, 170] on div "Super flink, står på der det trengs. Gjør ting uten at man trenger å spørre, ve…" at bounding box center [333, 160] width 88 height 68
click at [341, 153] on div "Super flink, står på der det trengs. Gjør ting uten at man trenger å spørre, ve…" at bounding box center [333, 160] width 88 height 68
click at [451, 79] on div "[PERSON_NAME] Paid" at bounding box center [432, 78] width 39 height 13
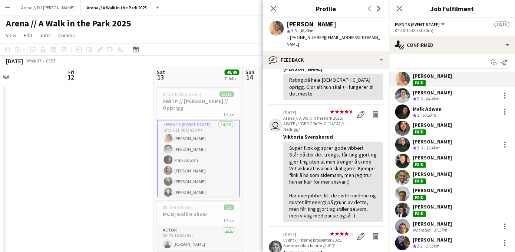
scroll to position [148, 0]
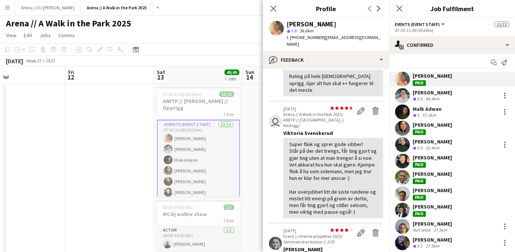
drag, startPoint x: 290, startPoint y: 171, endPoint x: 364, endPoint y: 199, distance: 79.6
click at [365, 200] on app-crew-profile-feedback-item "user star star star star star star star star star star [DATE] Arena // A Walk i…" at bounding box center [326, 162] width 114 height 122
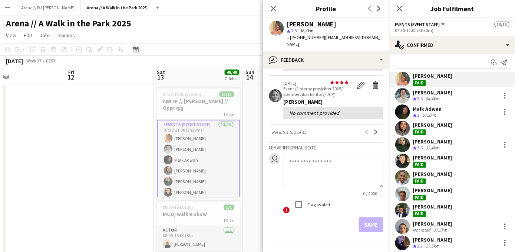
scroll to position [346, 0]
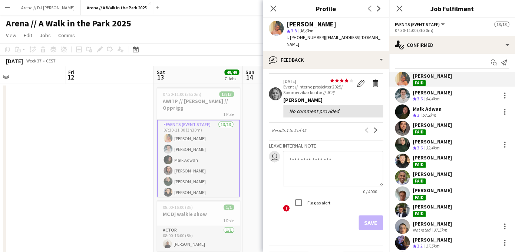
click at [422, 175] on div "[PERSON_NAME]" at bounding box center [432, 173] width 39 height 7
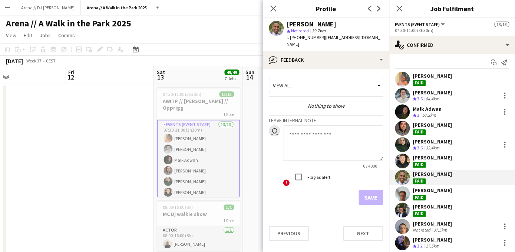
click at [435, 192] on div "[PERSON_NAME]" at bounding box center [432, 190] width 39 height 7
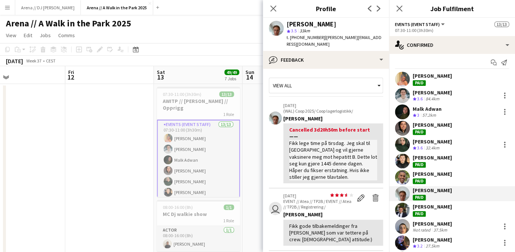
click at [442, 214] on div "[PERSON_NAME] Paid" at bounding box center [432, 209] width 39 height 13
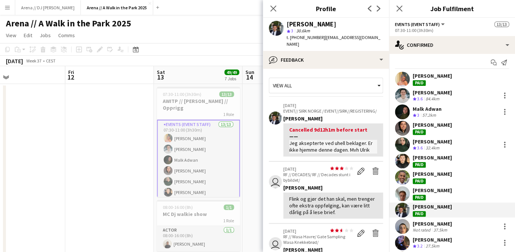
click at [433, 197] on div "[PERSON_NAME] Paid" at bounding box center [432, 193] width 39 height 13
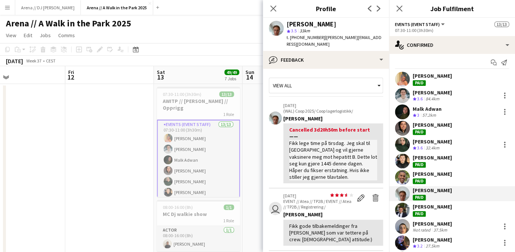
drag, startPoint x: 290, startPoint y: 137, endPoint x: 355, endPoint y: 170, distance: 72.3
click at [355, 170] on app-crew-profile-feedback-item "[DATE] (WAL) Coop 2025/ Coop lagerlogistikk/ [PERSON_NAME] Cancelled 3d20h50m b…" at bounding box center [326, 143] width 114 height 91
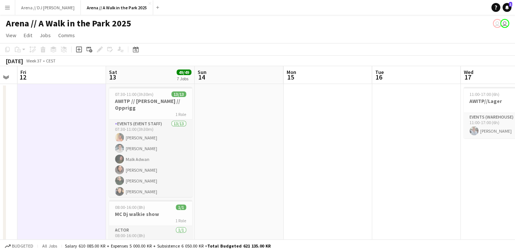
drag, startPoint x: 78, startPoint y: 136, endPoint x: 418, endPoint y: 143, distance: 340.3
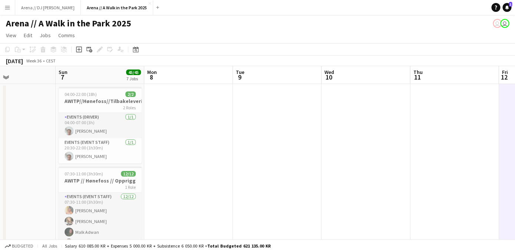
drag, startPoint x: 214, startPoint y: 124, endPoint x: 426, endPoint y: 126, distance: 211.5
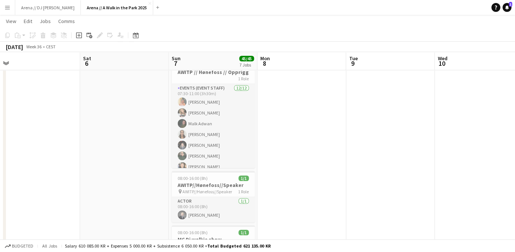
scroll to position [108, 0]
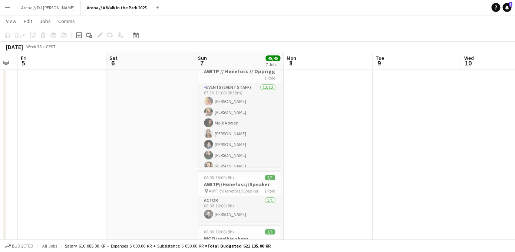
drag, startPoint x: 71, startPoint y: 153, endPoint x: 371, endPoint y: 155, distance: 299.8
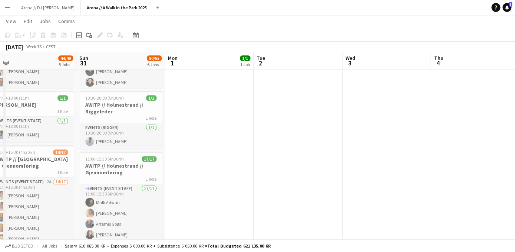
drag, startPoint x: 85, startPoint y: 127, endPoint x: 313, endPoint y: 127, distance: 227.4
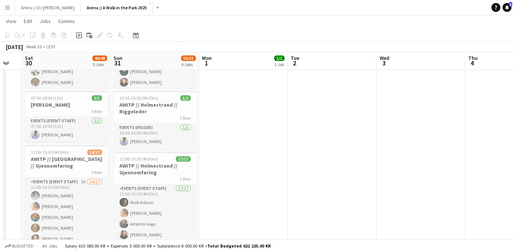
drag, startPoint x: 195, startPoint y: 128, endPoint x: 335, endPoint y: 128, distance: 139.9
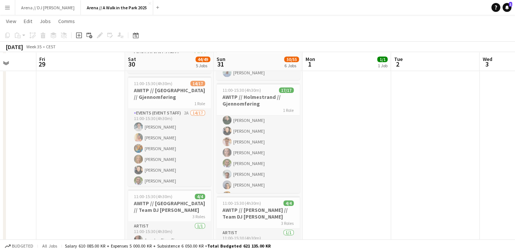
scroll to position [178, 0]
